Goal: Transaction & Acquisition: Purchase product/service

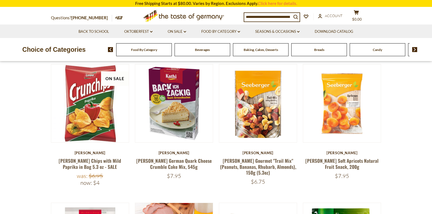
scroll to position [55, 0]
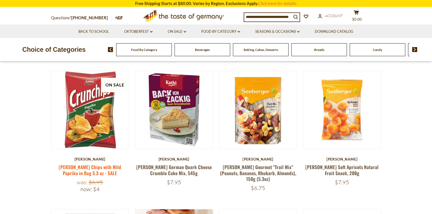
click at [79, 166] on link "[PERSON_NAME] Chips with Mild Paprika in Bag 5.3 oz - SALE" at bounding box center [90, 170] width 63 height 13
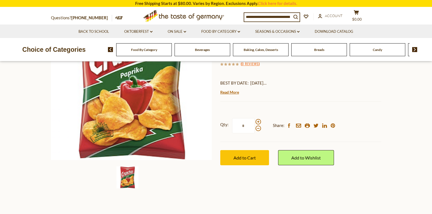
scroll to position [110, 0]
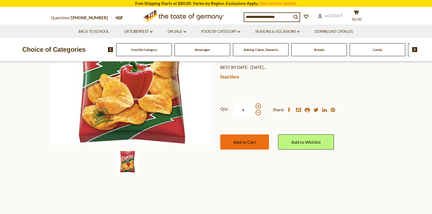
click at [246, 147] on button "Add to Cart" at bounding box center [244, 141] width 49 height 15
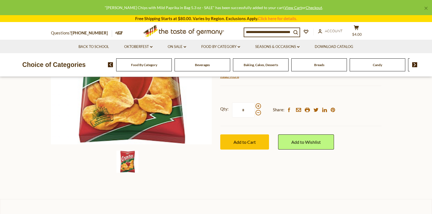
click at [205, 65] on span "Beverages" at bounding box center [202, 65] width 15 height 4
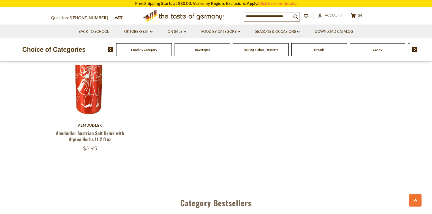
scroll to position [1130, 0]
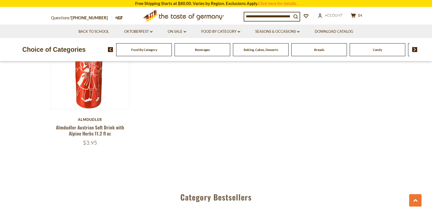
click at [172, 50] on div "Candy" at bounding box center [144, 49] width 56 height 13
click at [377, 49] on span "Candy" at bounding box center [377, 50] width 9 height 4
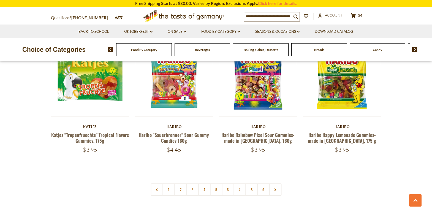
scroll to position [1323, 0]
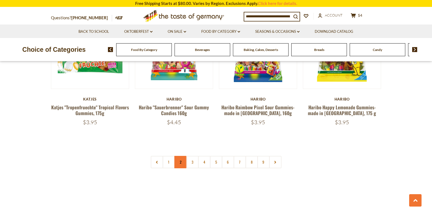
click at [181, 156] on link "2" at bounding box center [180, 162] width 12 height 12
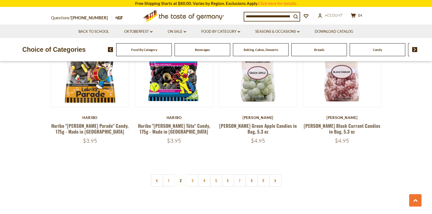
scroll to position [1311, 0]
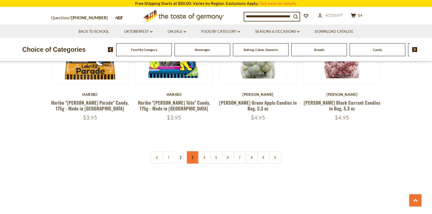
click at [194, 151] on link "3" at bounding box center [192, 157] width 12 height 12
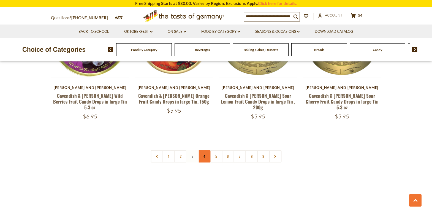
click at [207, 150] on link "4" at bounding box center [204, 156] width 12 height 12
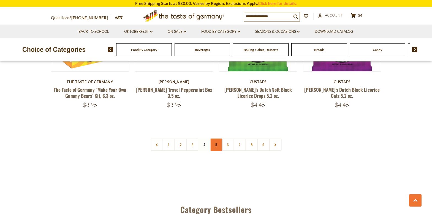
click at [216, 142] on link "5" at bounding box center [216, 145] width 12 height 12
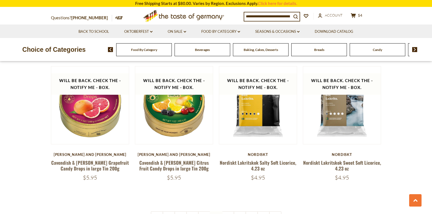
scroll to position [1256, 0]
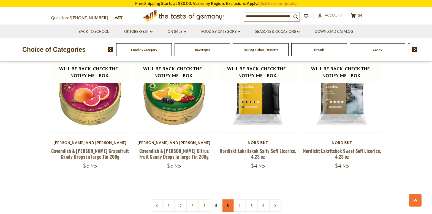
click at [227, 200] on link "6" at bounding box center [228, 206] width 12 height 12
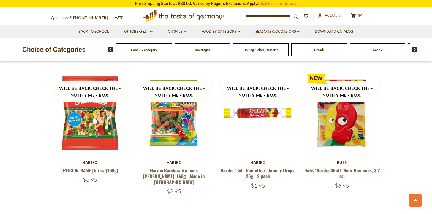
scroll to position [1338, 0]
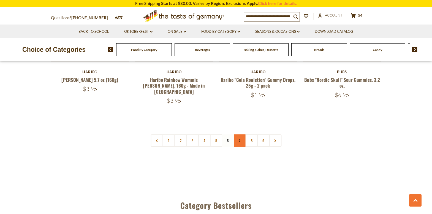
click at [239, 134] on link "7" at bounding box center [240, 140] width 12 height 12
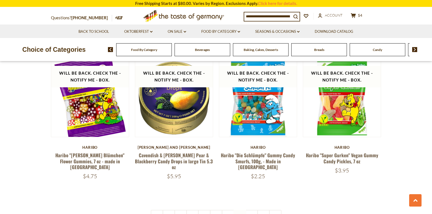
scroll to position [1256, 0]
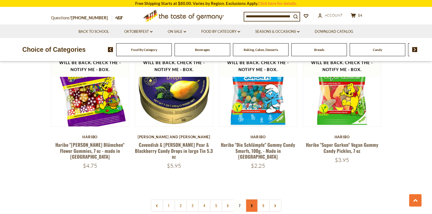
click at [252, 200] on link "8" at bounding box center [252, 206] width 12 height 12
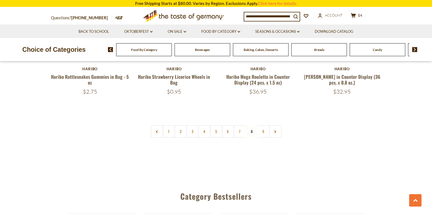
scroll to position [1338, 0]
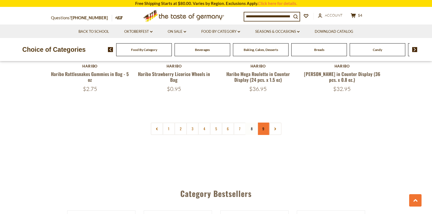
click at [264, 123] on link "9" at bounding box center [263, 129] width 12 height 12
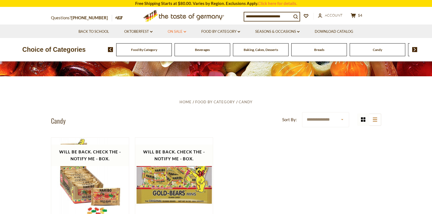
scroll to position [71, 0]
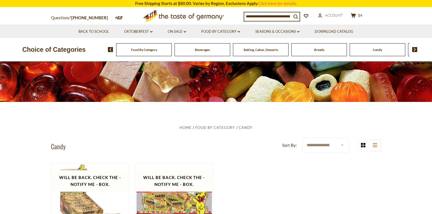
click at [316, 51] on span "Breads" at bounding box center [319, 50] width 10 height 4
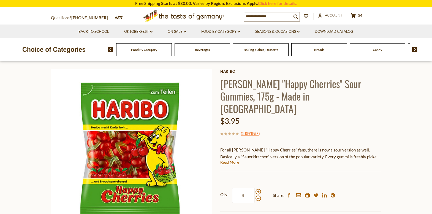
scroll to position [28, 0]
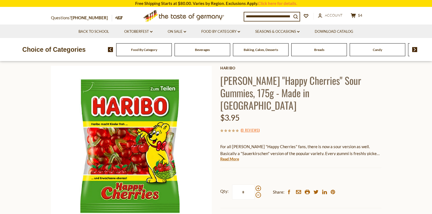
click at [234, 156] on link "Read More" at bounding box center [229, 159] width 19 height 6
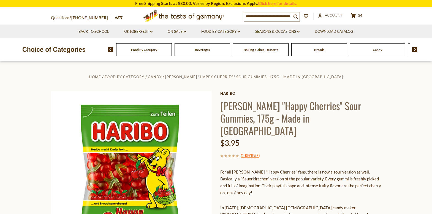
scroll to position [0, 0]
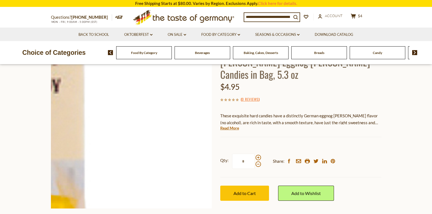
scroll to position [55, 0]
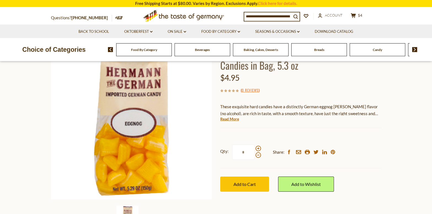
click at [15, 143] on section "Home Food By Category Candy Hermann Bavarian Eggnog Brandy Candies in Bag, 5.3 …" at bounding box center [216, 131] width 432 height 245
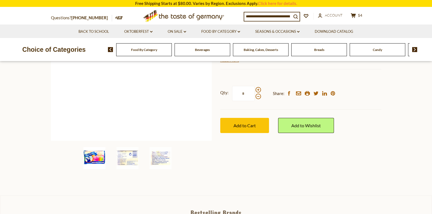
scroll to position [110, 0]
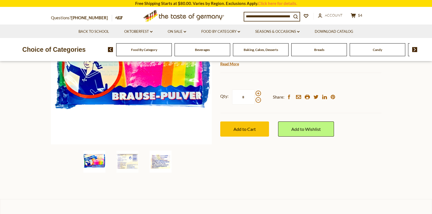
click at [166, 166] on img at bounding box center [161, 162] width 22 height 22
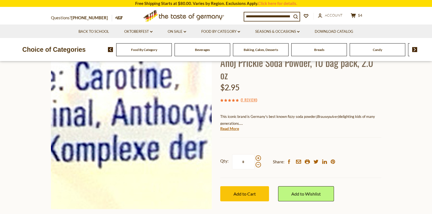
scroll to position [55, 0]
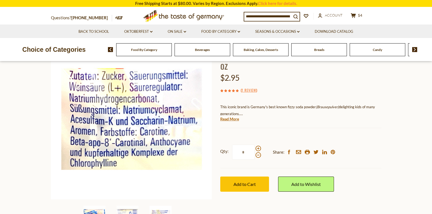
click at [29, 137] on section "Home Food By Category Candy Ahoj Prickle Soda Powder, 10 bag pack, 2.0 oz Ahoj …" at bounding box center [216, 131] width 432 height 245
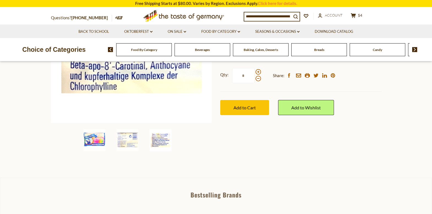
scroll to position [138, 0]
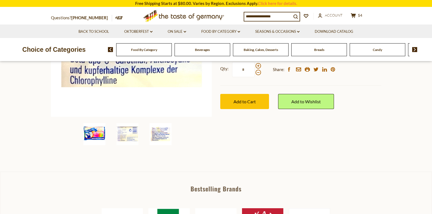
click at [87, 136] on img at bounding box center [95, 134] width 22 height 22
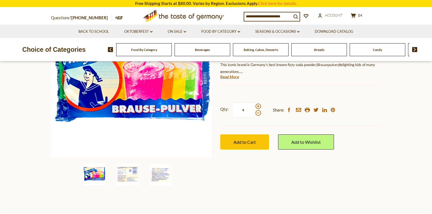
scroll to position [55, 0]
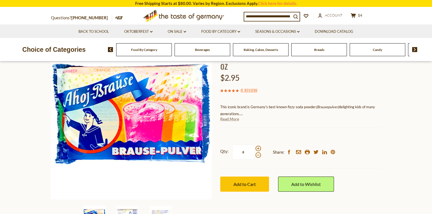
click at [230, 120] on link "Read More" at bounding box center [229, 119] width 19 height 6
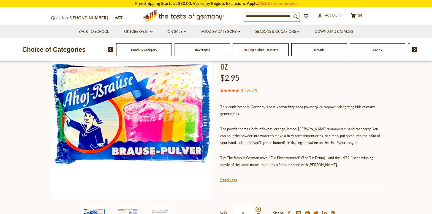
click at [30, 136] on section "Home Food By Category Candy Ahoj Prickle Soda Powder, 10 bag pack, 2.0 oz Ahoj …" at bounding box center [216, 148] width 432 height 278
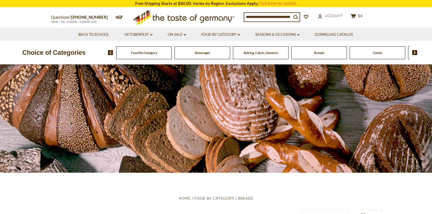
click at [148, 142] on div at bounding box center [216, 118] width 432 height 108
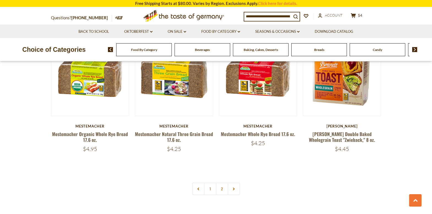
scroll to position [1268, 0]
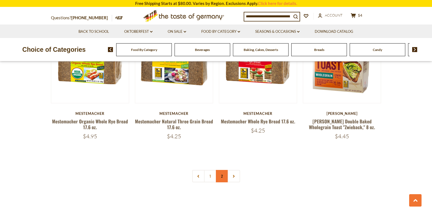
click at [223, 175] on link "2" at bounding box center [222, 176] width 12 height 12
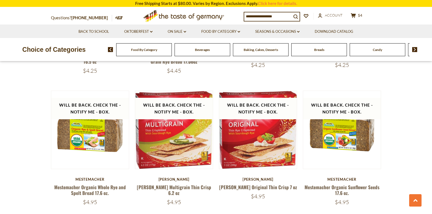
scroll to position [650, 0]
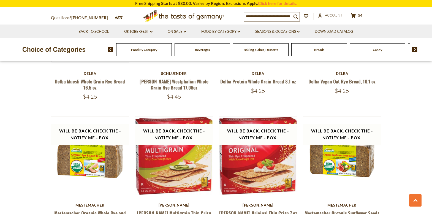
click at [260, 52] on span "Baking, Cakes, Desserts" at bounding box center [261, 50] width 34 height 4
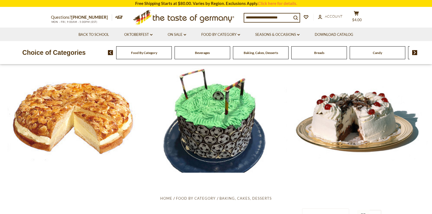
click at [414, 52] on img at bounding box center [415, 52] width 5 height 5
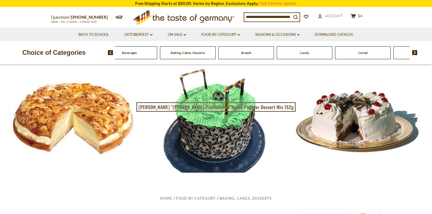
click at [414, 52] on img at bounding box center [415, 52] width 5 height 5
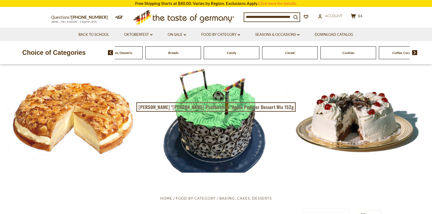
click at [414, 52] on img at bounding box center [415, 52] width 5 height 5
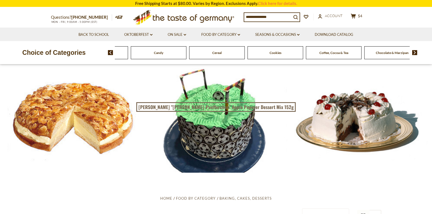
click at [414, 52] on img at bounding box center [415, 52] width 5 height 5
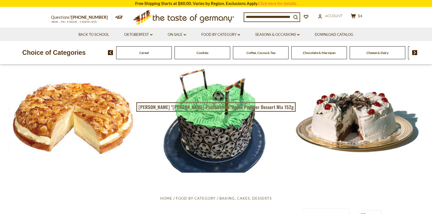
click at [414, 52] on img at bounding box center [415, 52] width 5 height 5
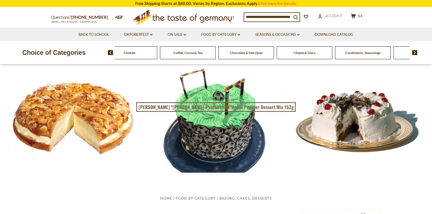
click at [243, 53] on span "Chocolate & Marzipan" at bounding box center [246, 53] width 33 height 4
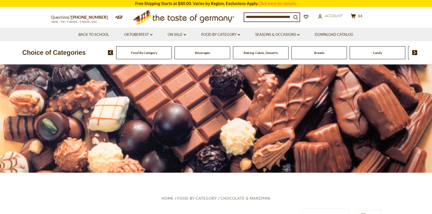
drag, startPoint x: 102, startPoint y: 181, endPoint x: 103, endPoint y: 178, distance: 3.2
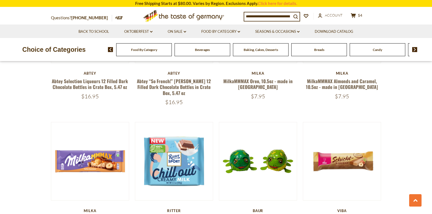
scroll to position [799, 0]
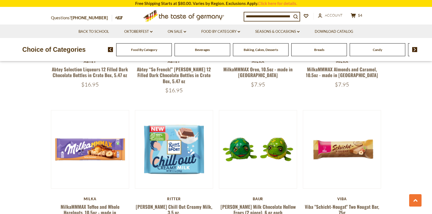
click at [32, 153] on section "**********" at bounding box center [216, 53] width 432 height 1359
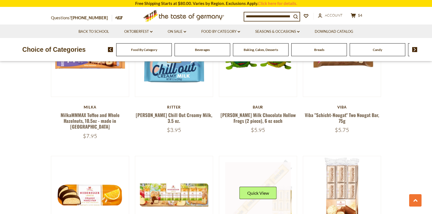
scroll to position [965, 0]
